Goal: Communication & Community: Answer question/provide support

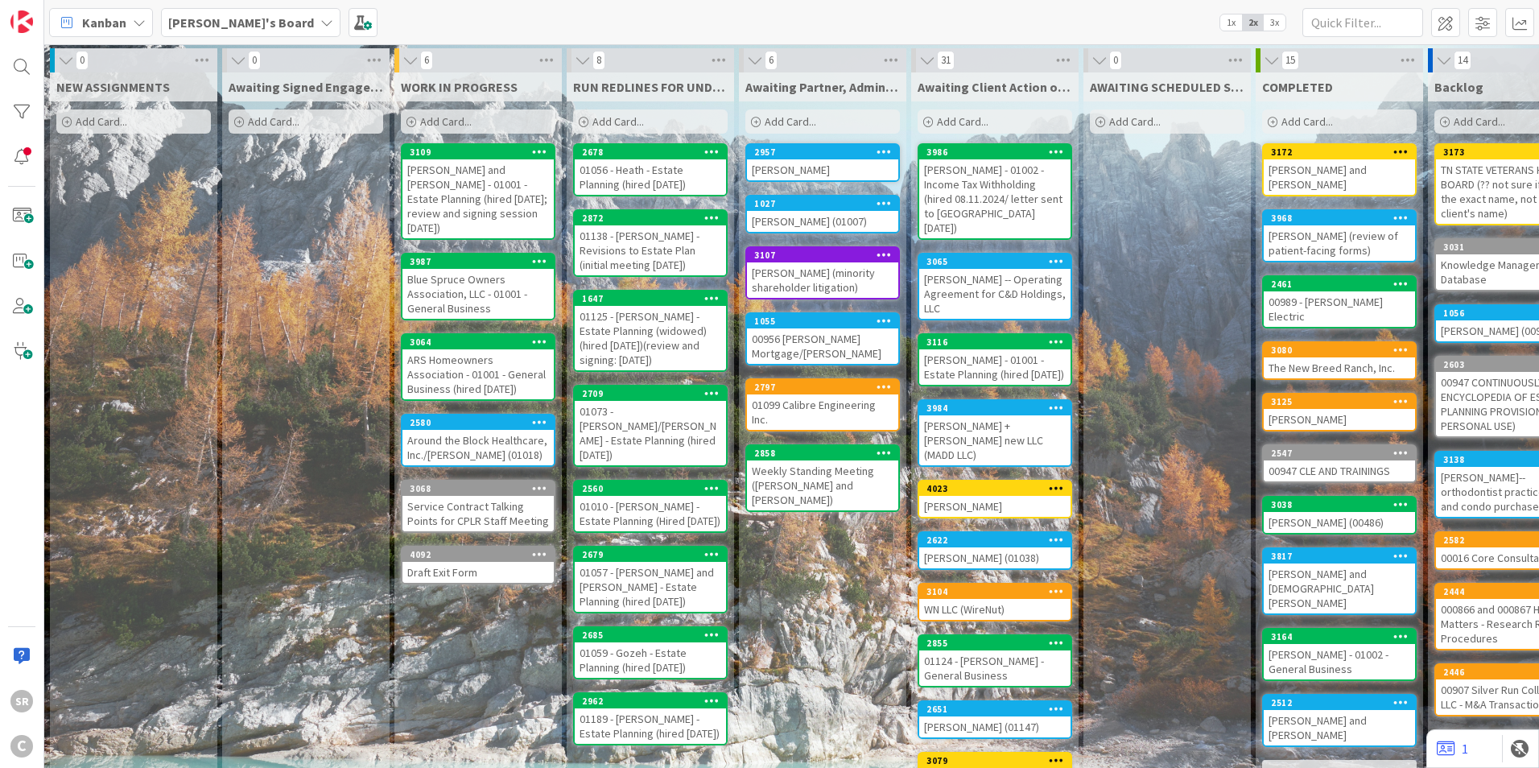
click at [534, 189] on div "[PERSON_NAME] and [PERSON_NAME] - 01001 - Estate Planning (hired [DATE]; review…" at bounding box center [477, 198] width 151 height 79
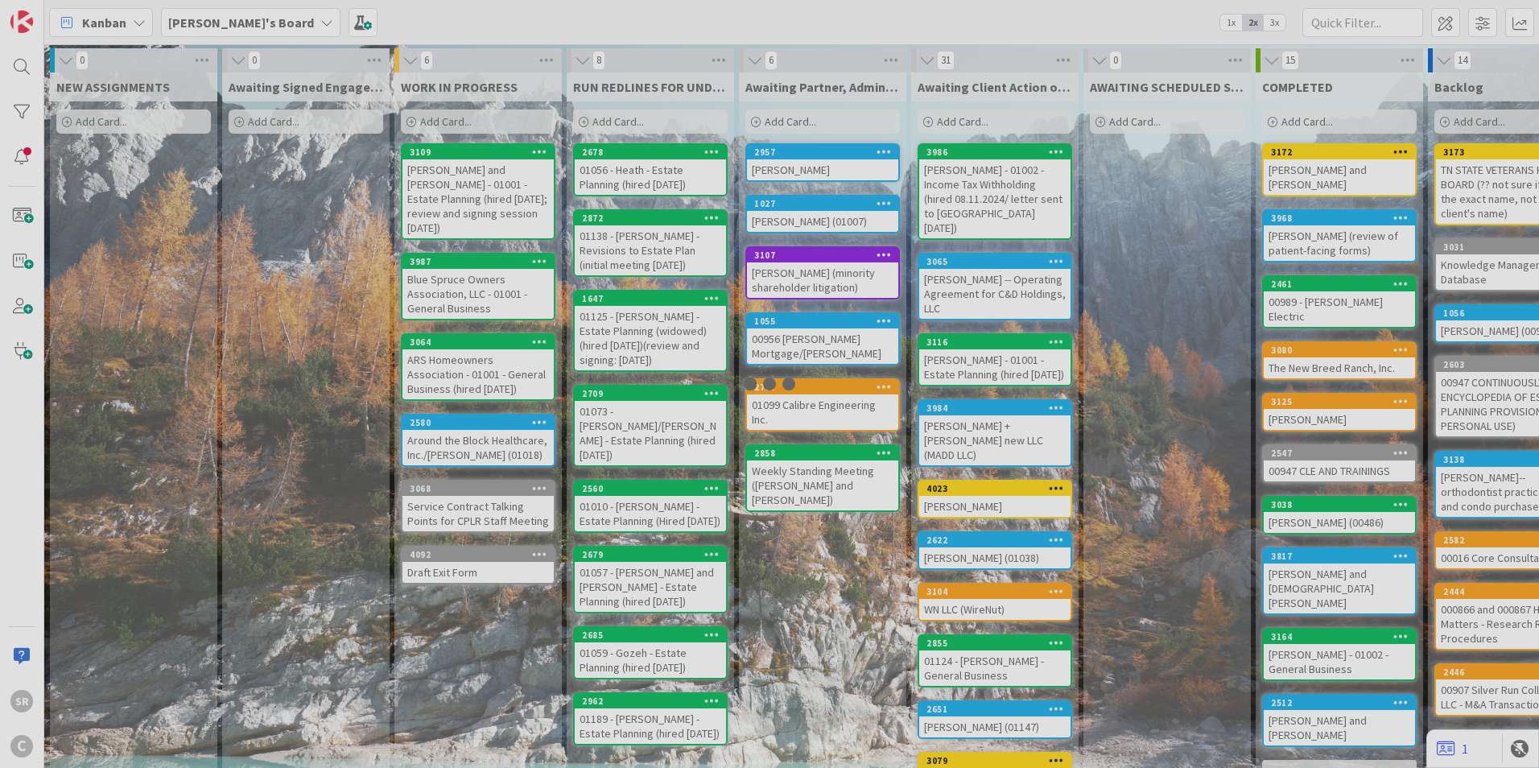
click at [534, 189] on div at bounding box center [769, 384] width 1539 height 768
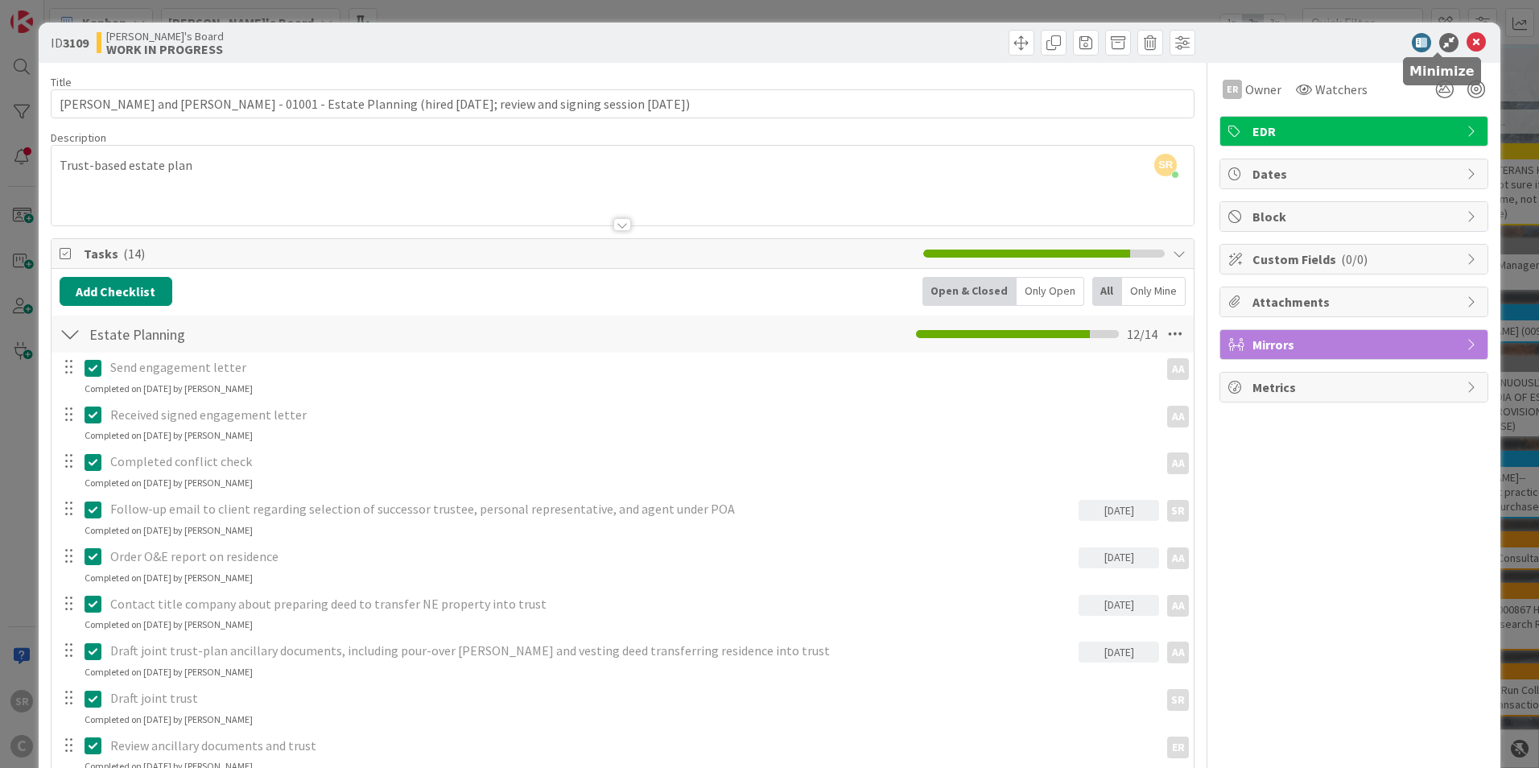
click at [1439, 41] on icon at bounding box center [1448, 42] width 19 height 19
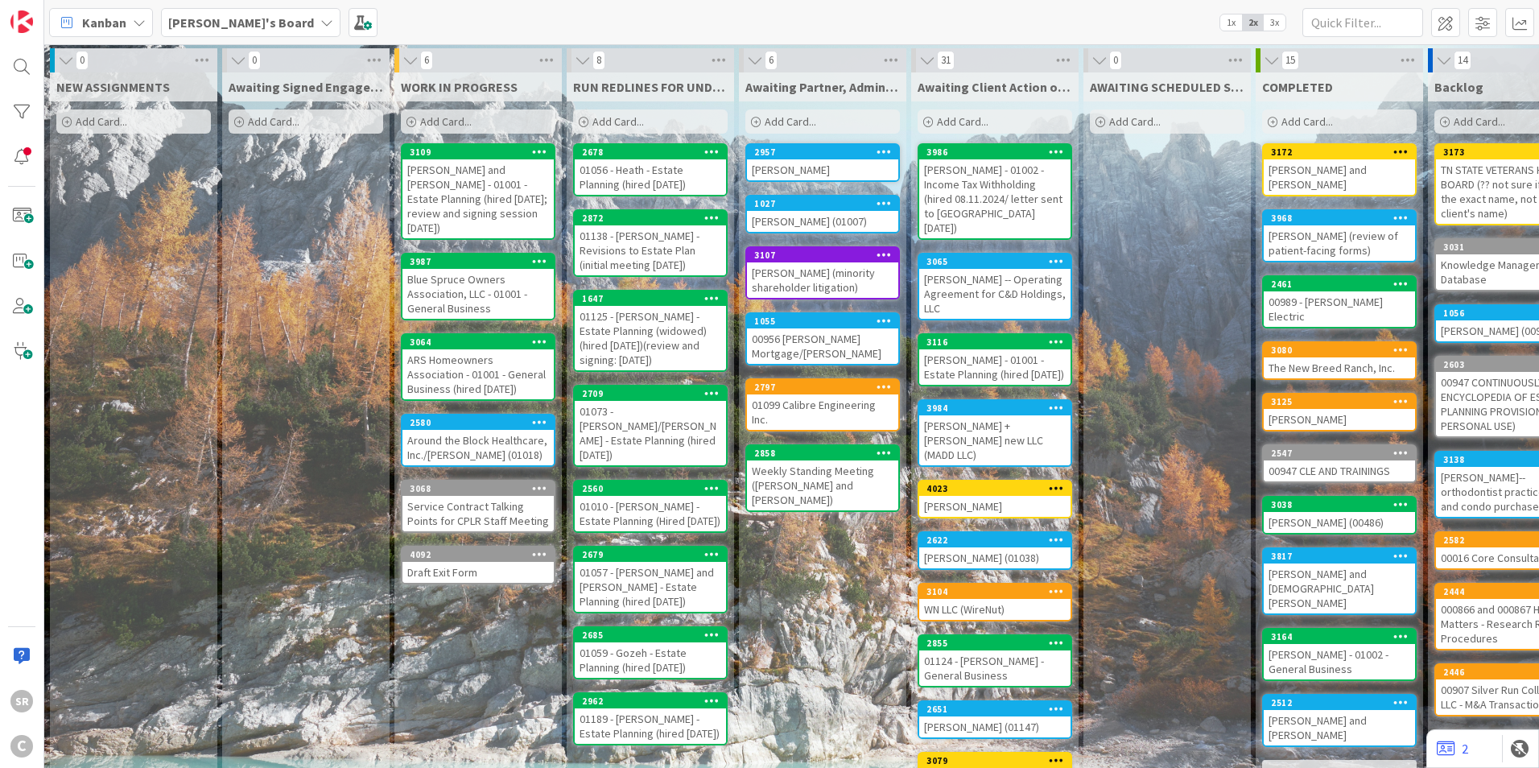
click at [483, 203] on div "[PERSON_NAME] and [PERSON_NAME] - 01001 - Estate Planning (hired [DATE]; review…" at bounding box center [477, 198] width 151 height 79
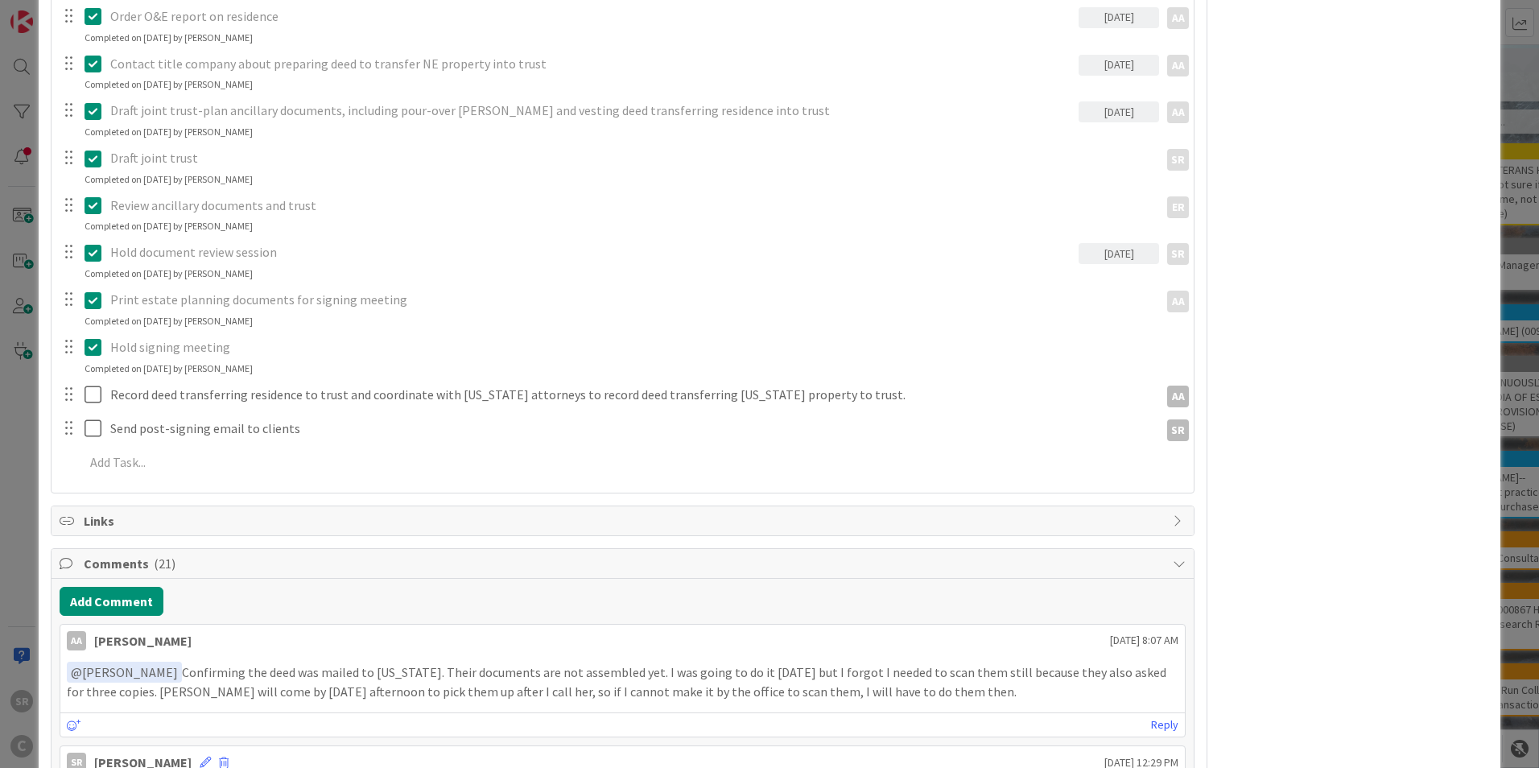
scroll to position [654, 0]
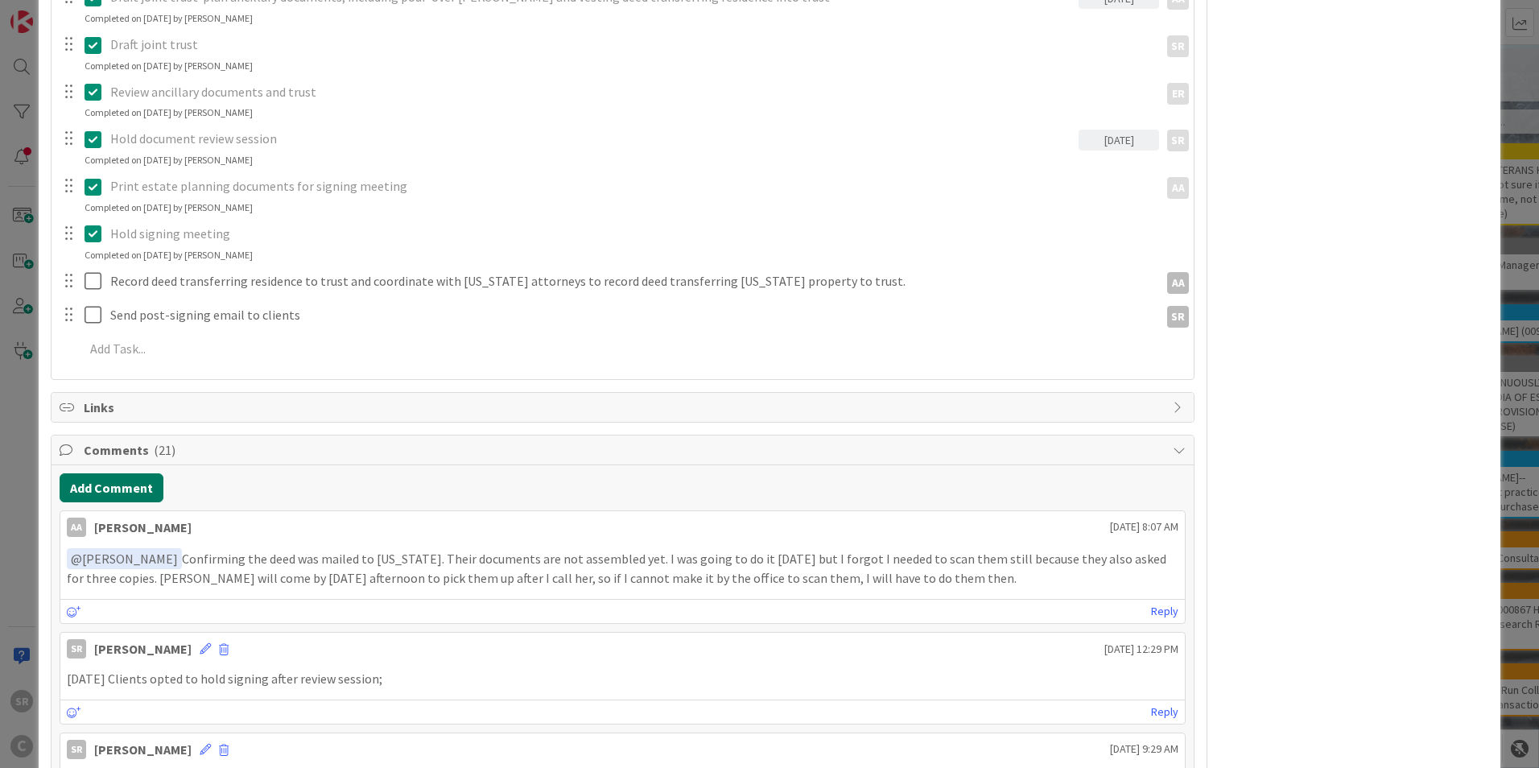
click at [105, 481] on button "Add Comment" at bounding box center [112, 487] width 104 height 29
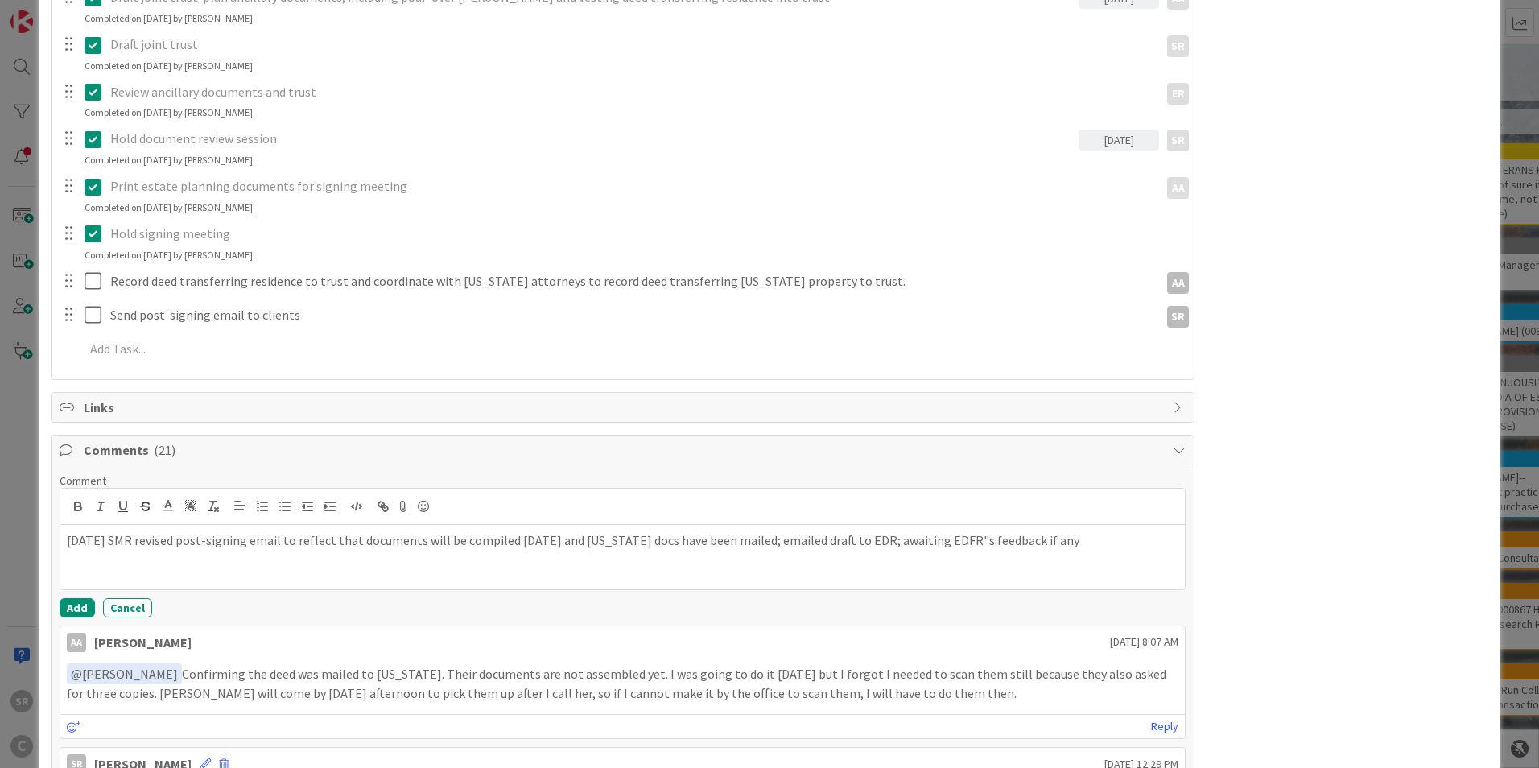
click at [1016, 539] on p "[DATE] SMR revised post-signing email to reflect that documents will be compile…" at bounding box center [623, 540] width 1112 height 19
click at [1073, 543] on p "[DATE] SMR revised post-signing email to reflect that documents will be compile…" at bounding box center [623, 540] width 1112 height 19
click at [83, 606] on button "Add" at bounding box center [77, 607] width 35 height 19
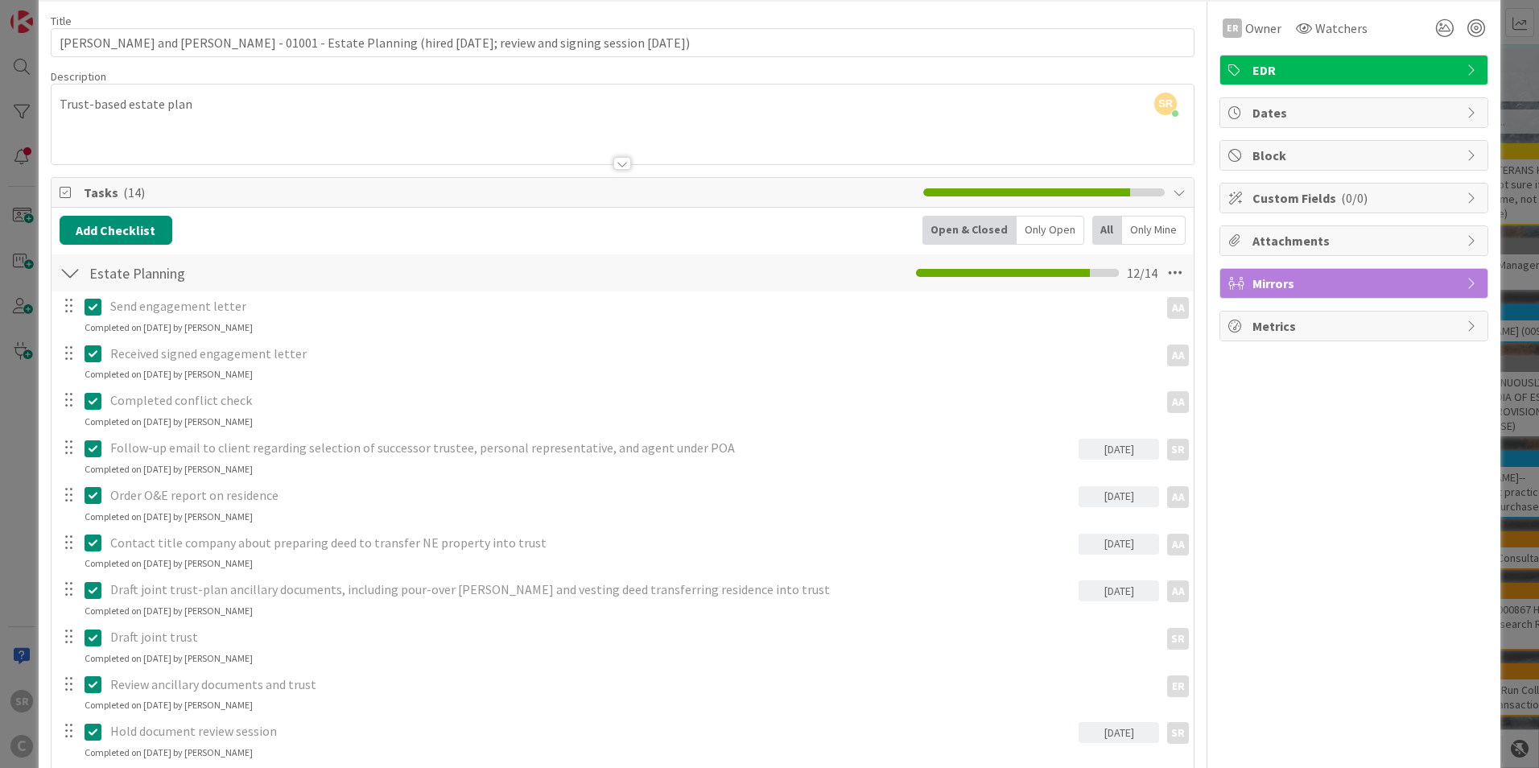
scroll to position [0, 0]
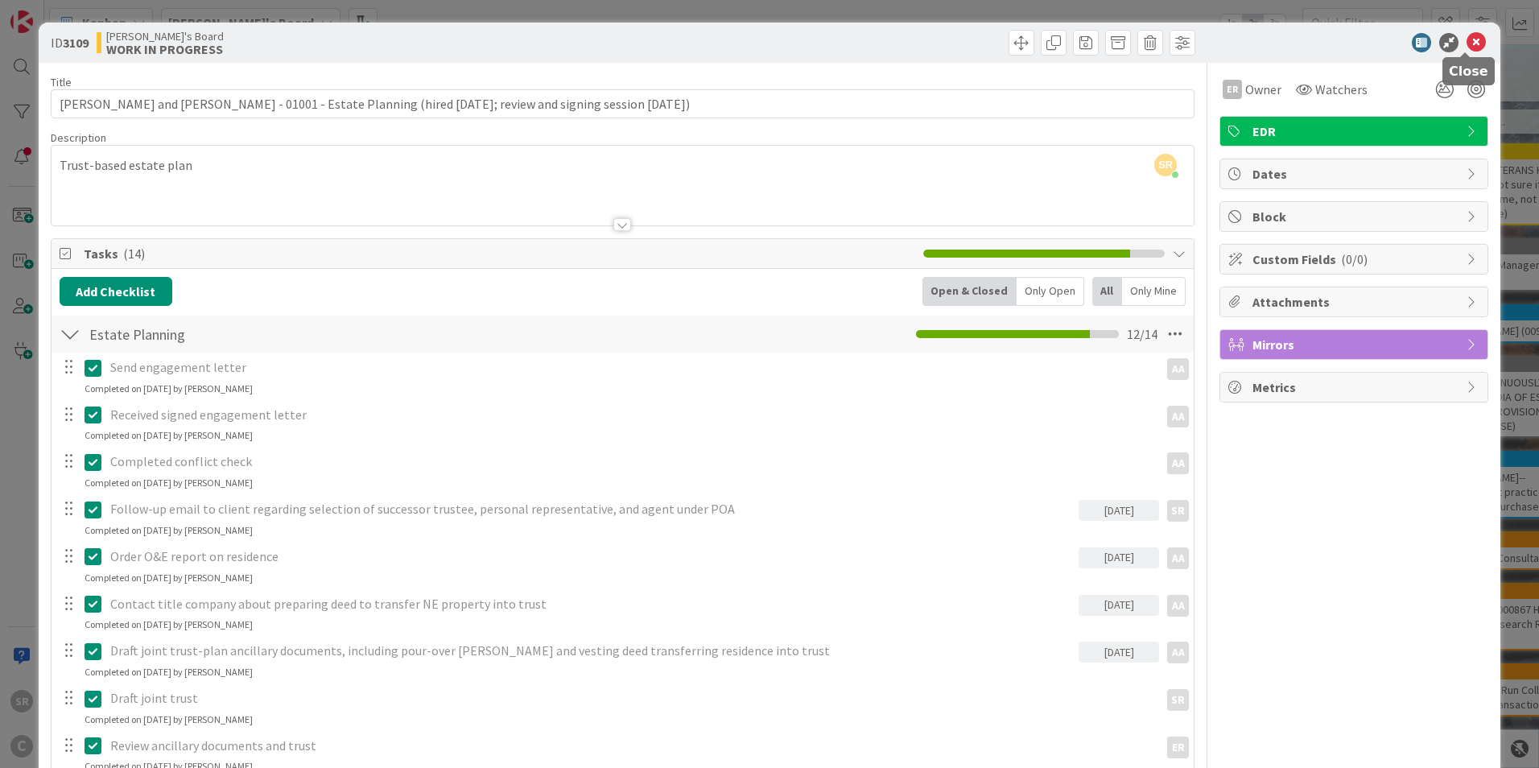
click at [1467, 41] on icon at bounding box center [1476, 42] width 19 height 19
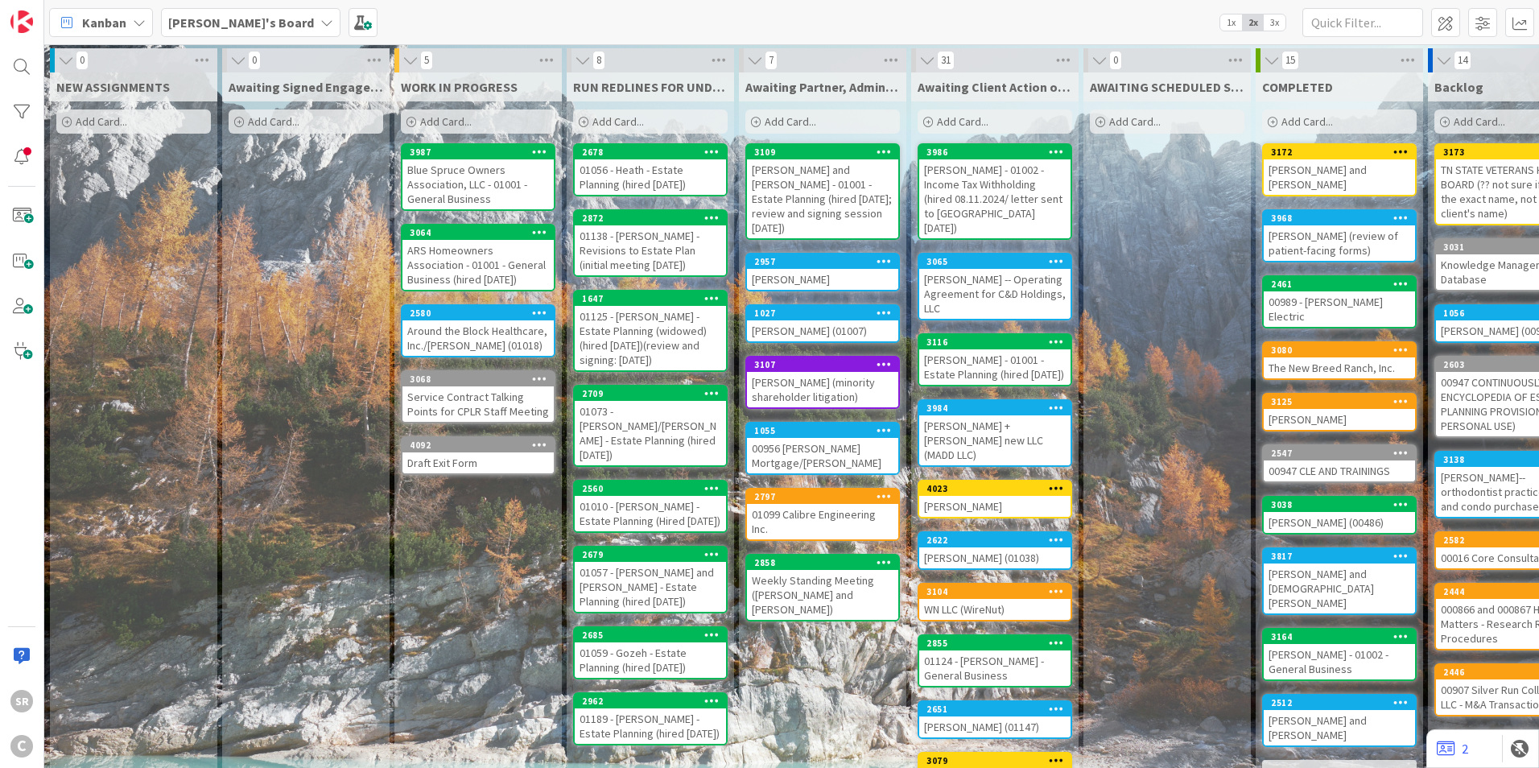
click at [978, 180] on div "[PERSON_NAME] - 01002 - Income Tax Withholding (hired 08.11.2024/ letter sent t…" at bounding box center [994, 198] width 151 height 79
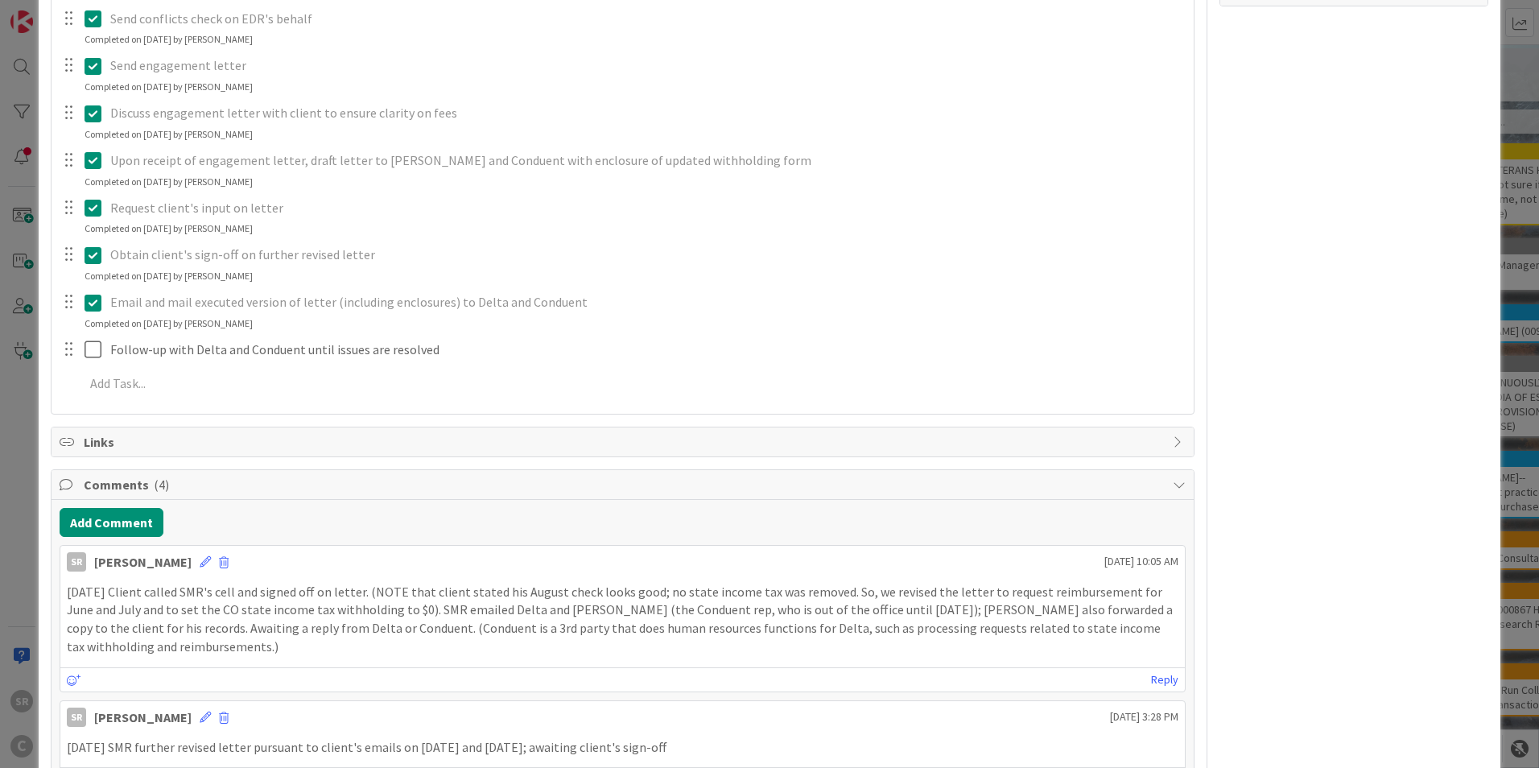
scroll to position [436, 0]
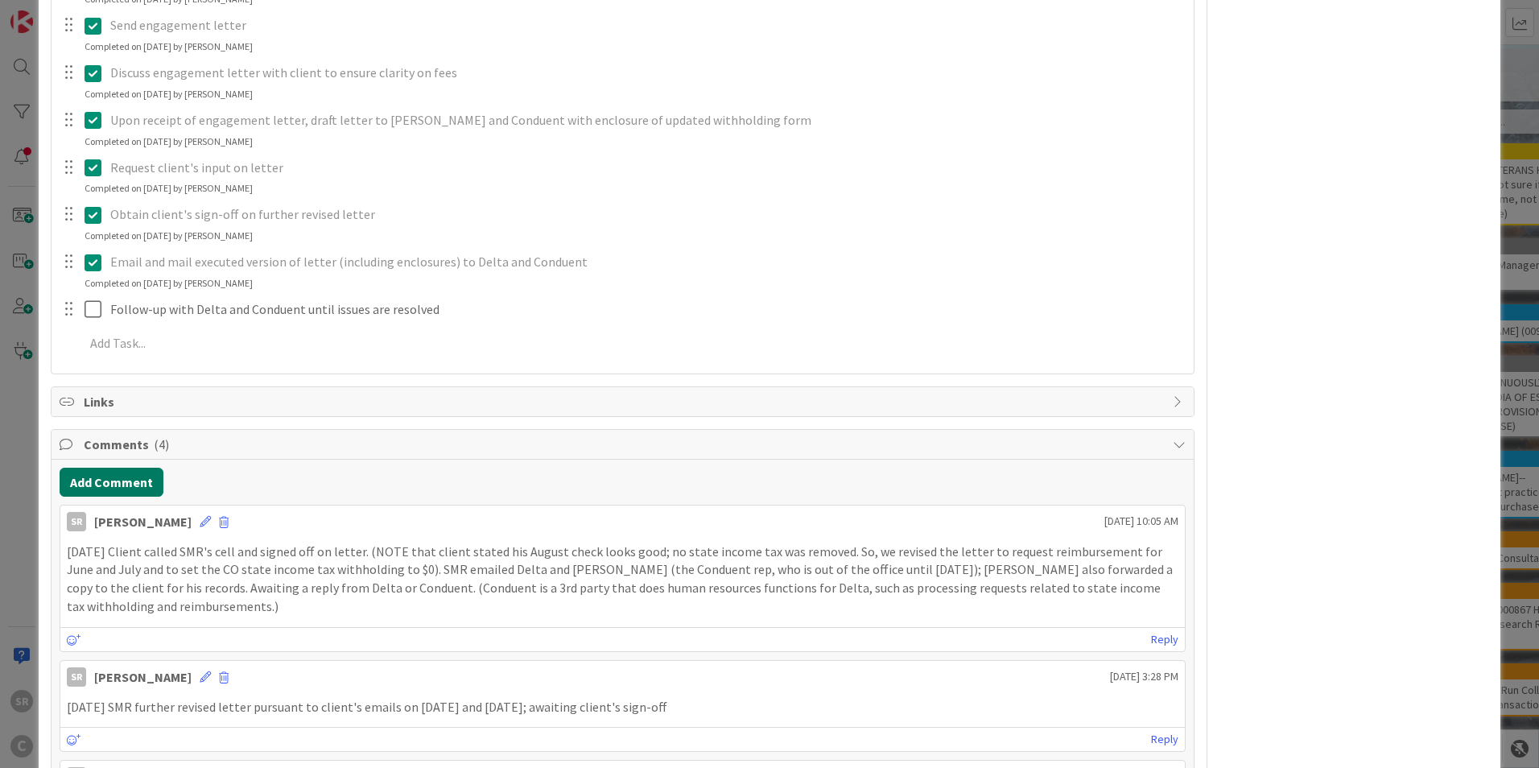
click at [98, 480] on button "Add Comment" at bounding box center [112, 482] width 104 height 29
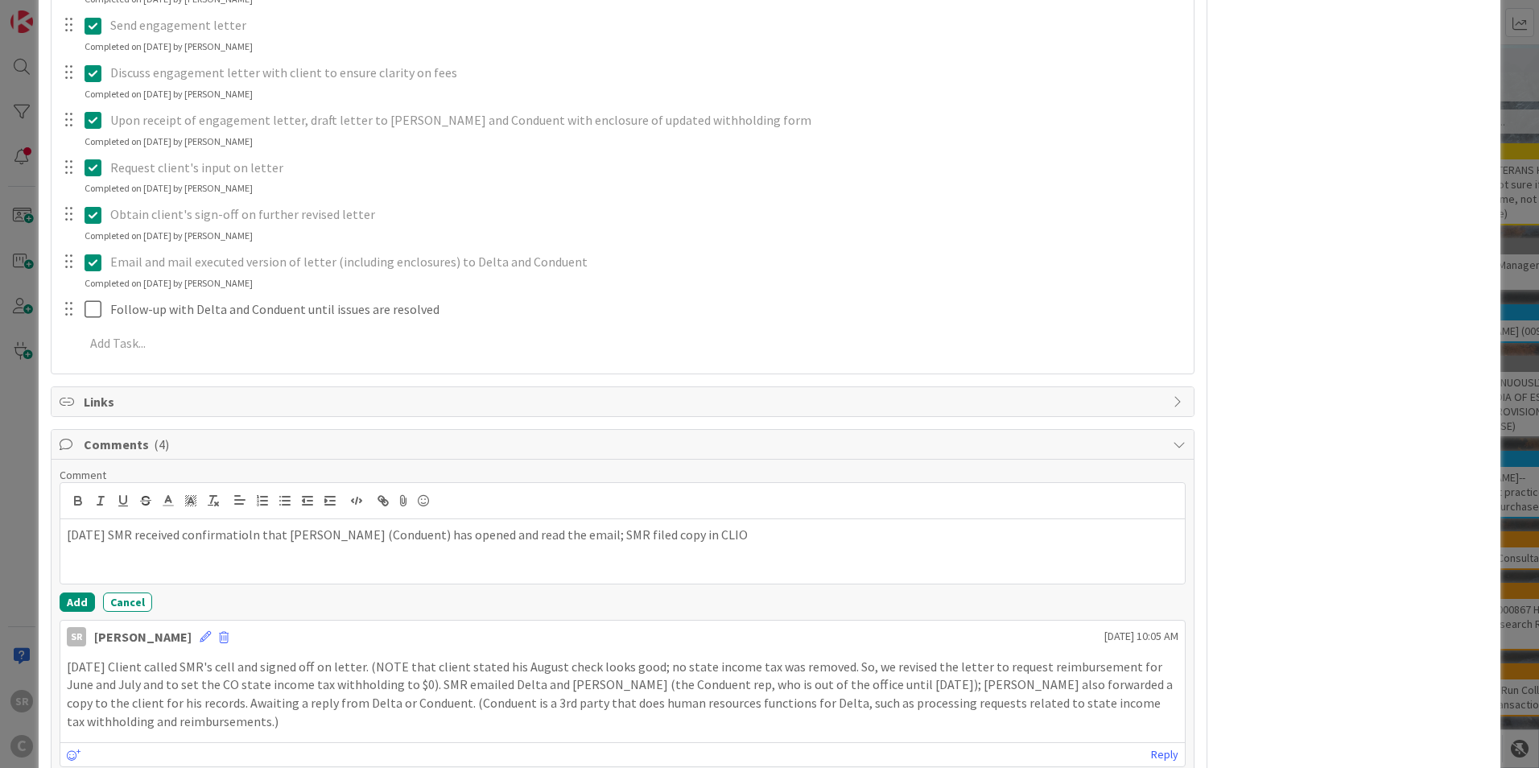
drag, startPoint x: 687, startPoint y: 534, endPoint x: 896, endPoint y: 564, distance: 211.4
click at [695, 534] on p "[DATE] SMR received confirmatioln that [PERSON_NAME] (Conduent) has opened and …" at bounding box center [623, 535] width 1112 height 19
click at [891, 552] on div "[DATE] SMR received confirmatioln that [PERSON_NAME] (Conduent) has opened and …" at bounding box center [622, 551] width 1125 height 64
click at [80, 602] on button "Add" at bounding box center [77, 601] width 35 height 19
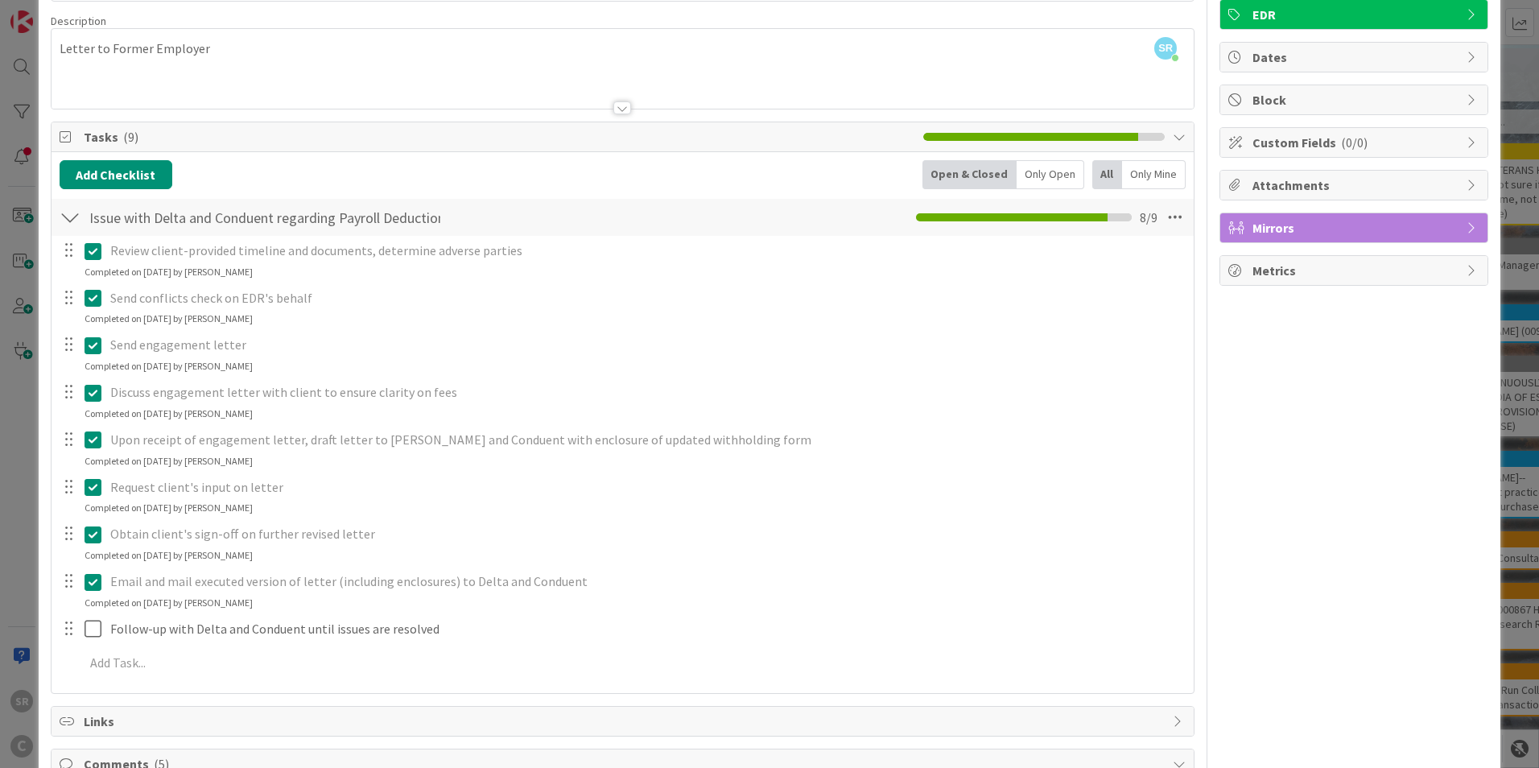
scroll to position [33, 0]
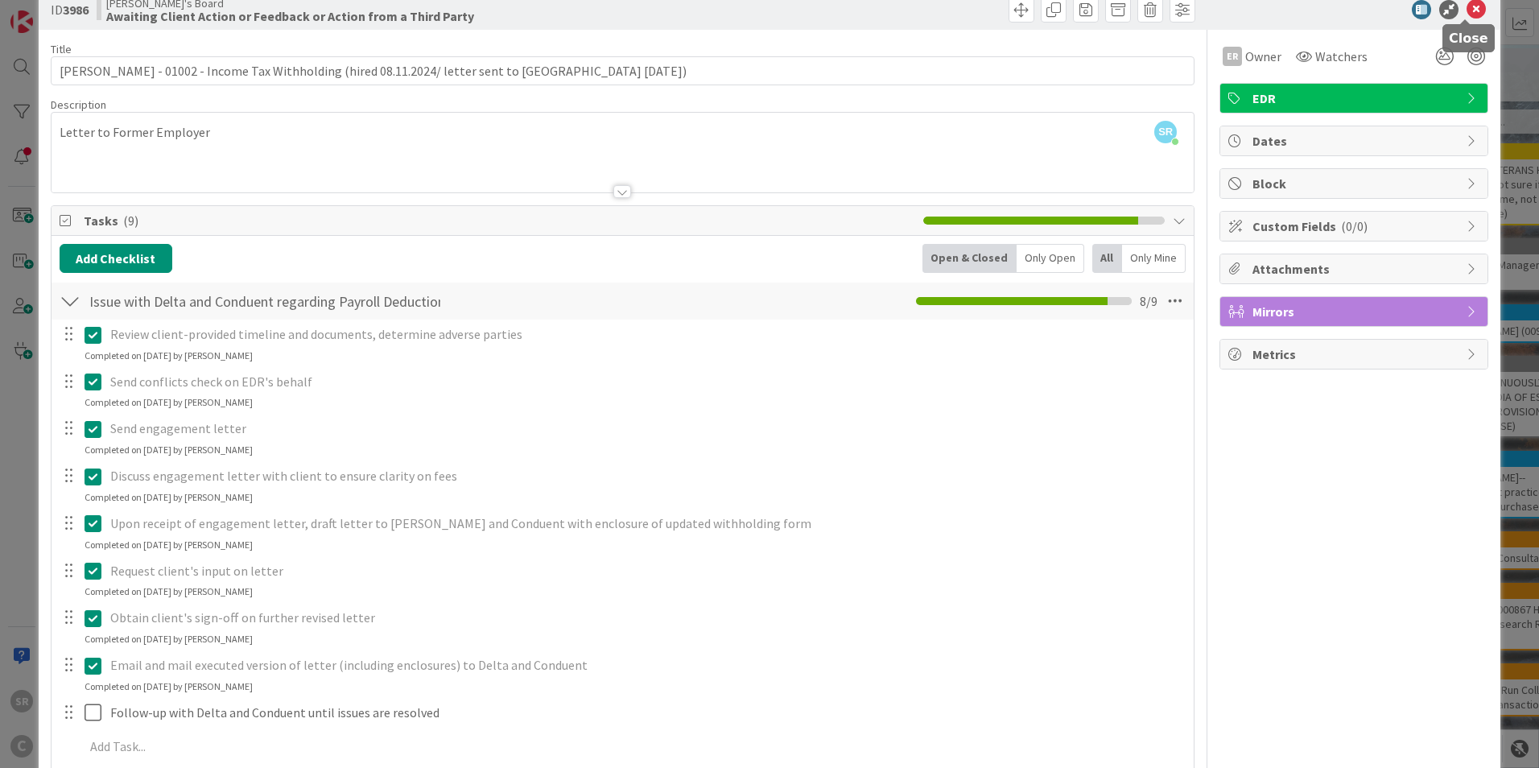
click at [1470, 11] on icon at bounding box center [1476, 9] width 19 height 19
